Goal: Task Accomplishment & Management: Manage account settings

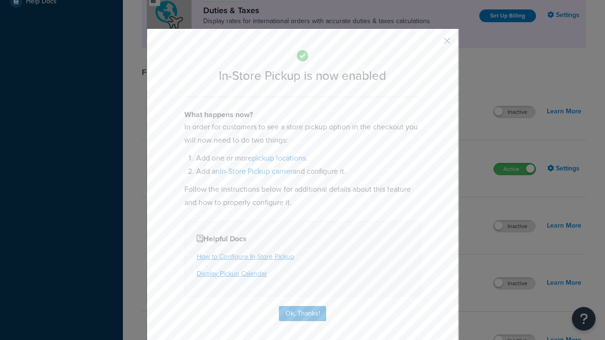
click at [433, 43] on button "button" at bounding box center [433, 44] width 2 height 2
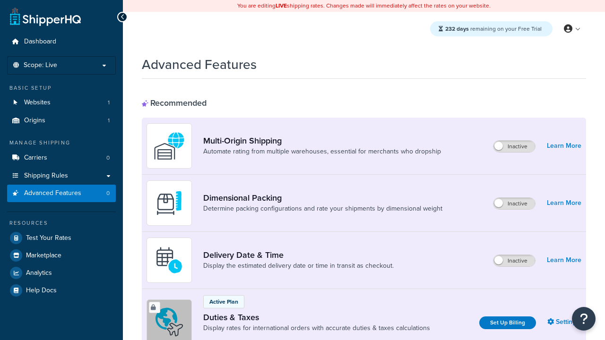
scroll to position [307, 0]
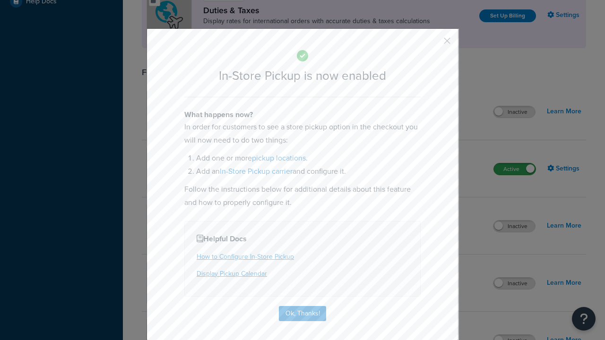
scroll to position [0, 0]
click at [433, 44] on button "button" at bounding box center [433, 44] width 2 height 2
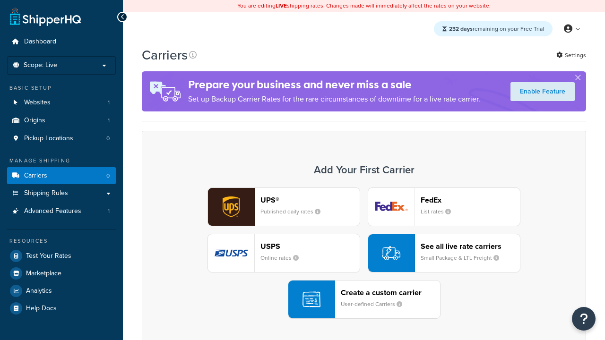
click at [364, 254] on div "UPS® Published daily rates FedEx List rates USPS Online rates See all live rate…" at bounding box center [364, 253] width 424 height 131
click at [364, 300] on div "Create a custom carrier User-defined Carriers" at bounding box center [390, 299] width 99 height 23
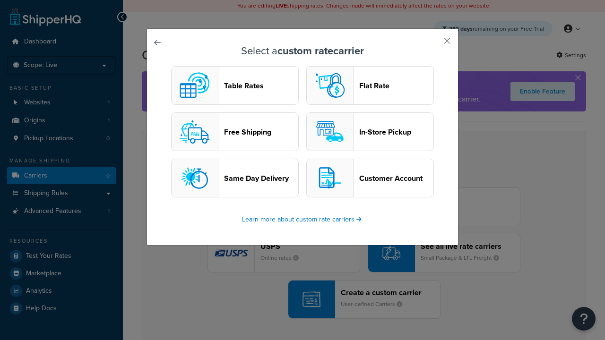
click at [370, 132] on header "In-Store Pickup" at bounding box center [396, 132] width 74 height 9
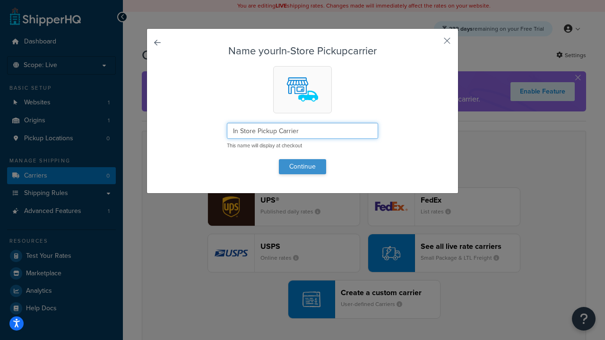
type input "In Store Pickup Carrier"
click at [302, 166] on button "Continue" at bounding box center [302, 166] width 47 height 15
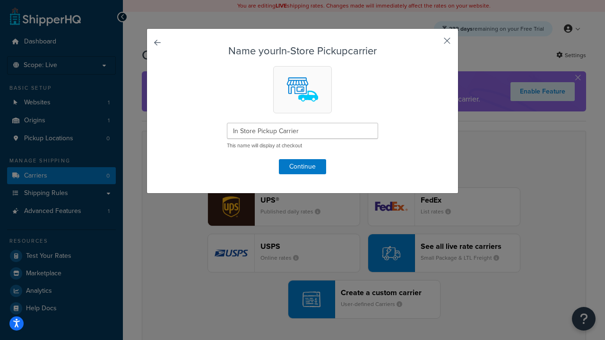
click at [433, 44] on button "button" at bounding box center [433, 44] width 2 height 2
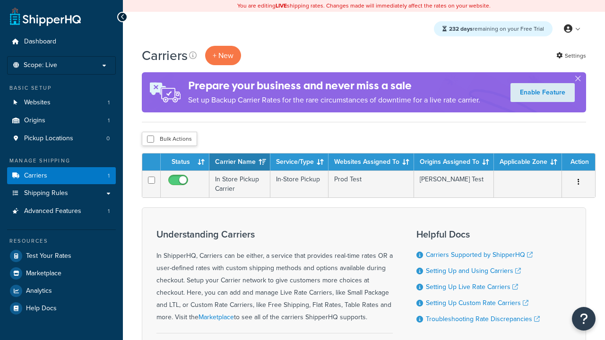
click at [150, 140] on input "checkbox" at bounding box center [150, 139] width 7 height 7
checkbox input "true"
click at [0, 0] on button "Duplicate" at bounding box center [0, 0] width 0 height 0
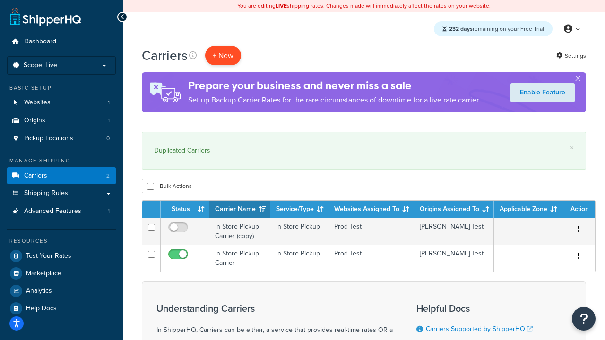
click at [223, 56] on button "+ New" at bounding box center [223, 55] width 36 height 19
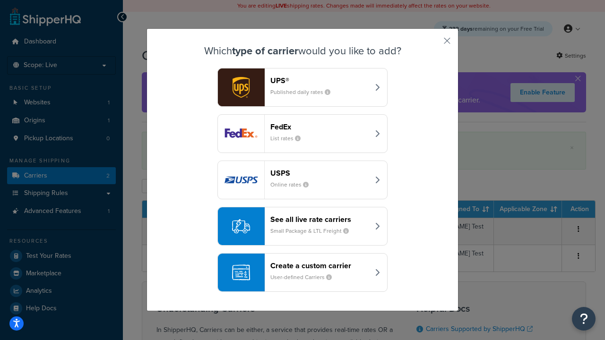
click at [302, 273] on div "Create a custom carrier User-defined Carriers" at bounding box center [319, 272] width 99 height 23
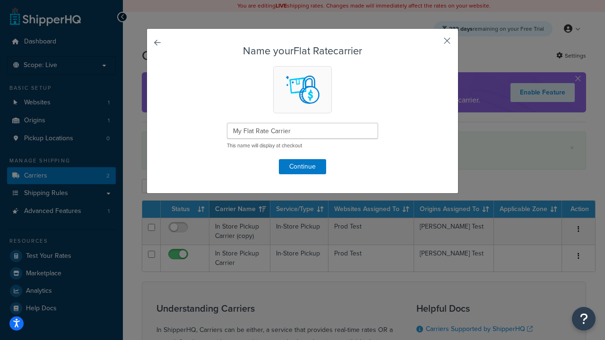
click at [433, 44] on button "button" at bounding box center [433, 44] width 2 height 2
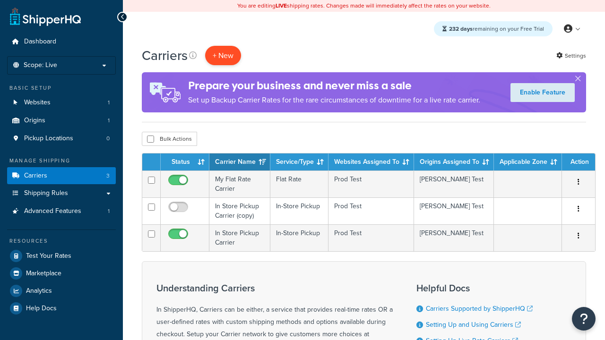
click at [223, 56] on button "+ New" at bounding box center [223, 55] width 36 height 19
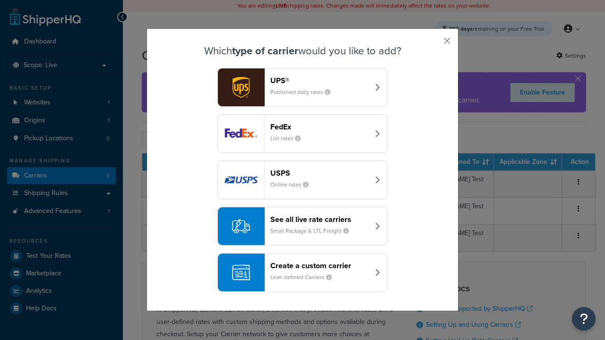
click at [302, 273] on div "Create a custom carrier User-defined Carriers" at bounding box center [319, 272] width 99 height 23
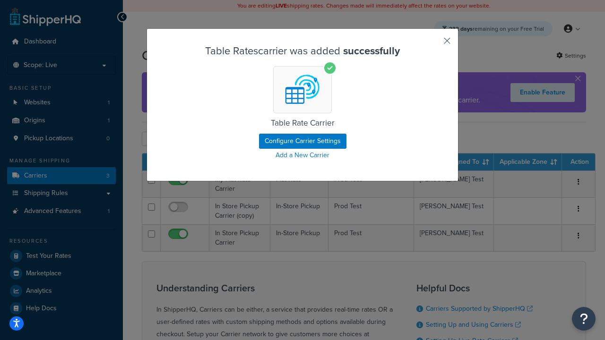
click at [433, 44] on button "button" at bounding box center [433, 44] width 2 height 2
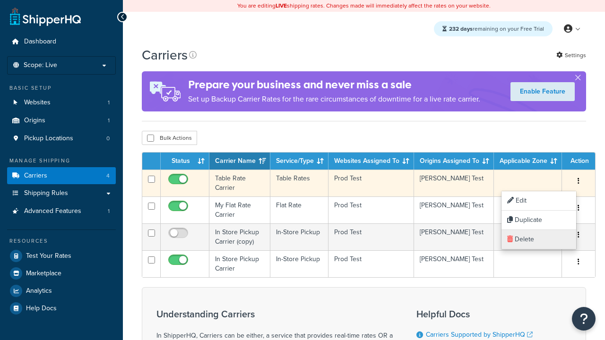
click at [538, 240] on link "Delete" at bounding box center [538, 239] width 75 height 19
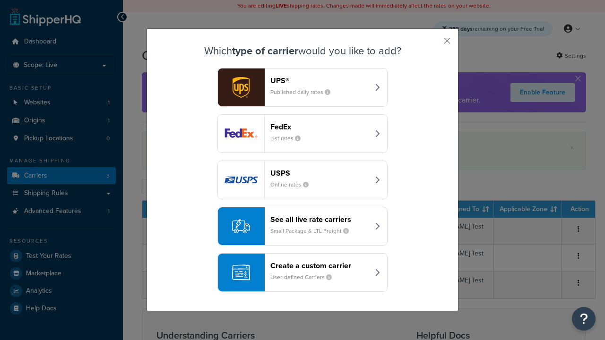
click at [302, 227] on div "See all live rate carriers Small Package & LTL Freight" at bounding box center [319, 226] width 99 height 23
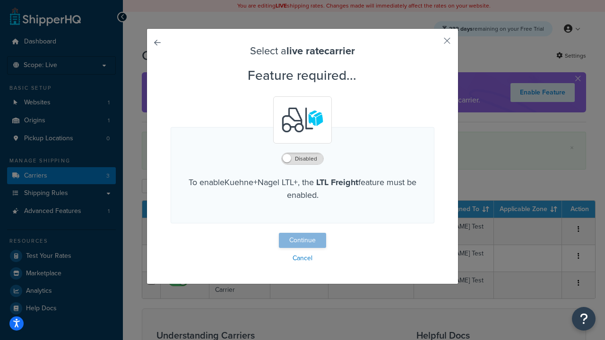
click at [302, 242] on button "Continue" at bounding box center [302, 240] width 47 height 15
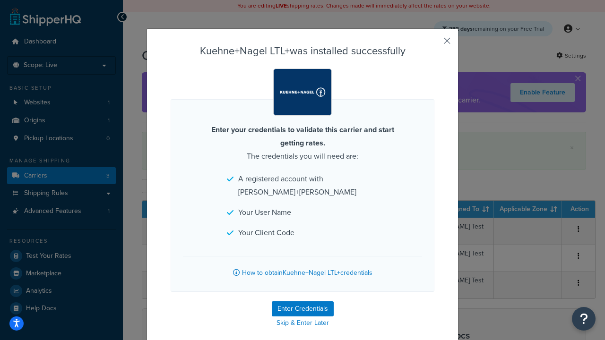
click at [433, 44] on button "button" at bounding box center [433, 44] width 2 height 2
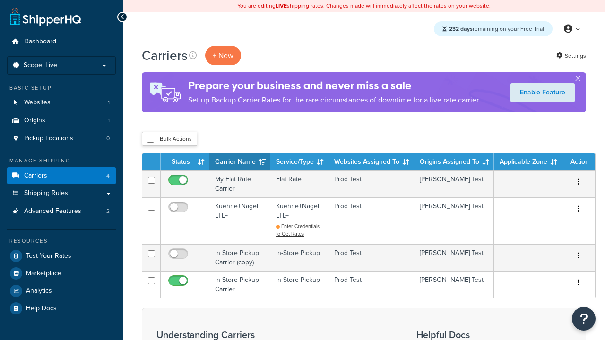
click at [150, 140] on input "checkbox" at bounding box center [150, 139] width 7 height 7
checkbox input "true"
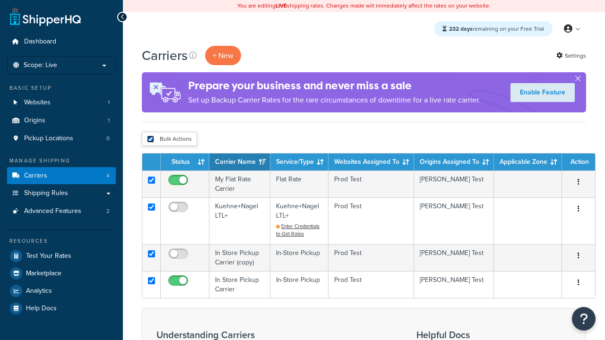
checkbox input "true"
click at [0, 0] on button "Delete" at bounding box center [0, 0] width 0 height 0
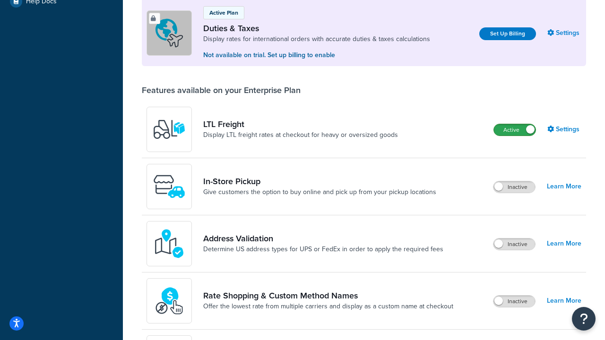
click at [515, 131] on label "Active" at bounding box center [515, 129] width 42 height 11
